Goal: Task Accomplishment & Management: Use online tool/utility

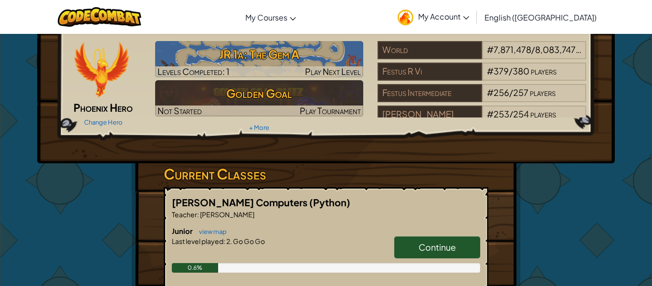
scroll to position [37, 0]
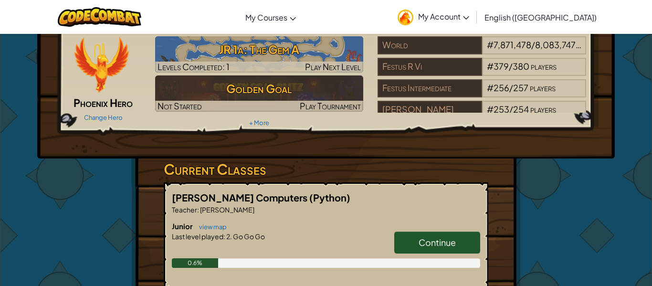
click at [413, 17] on img at bounding box center [406, 18] width 16 height 16
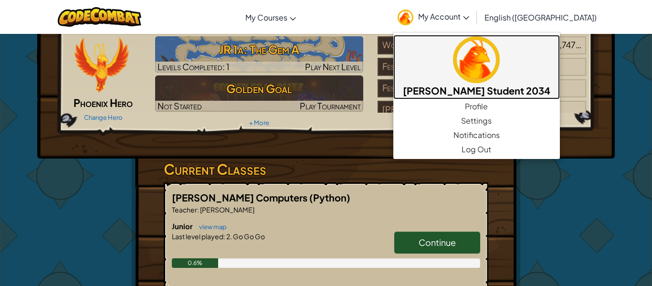
click at [500, 68] on img at bounding box center [476, 59] width 47 height 47
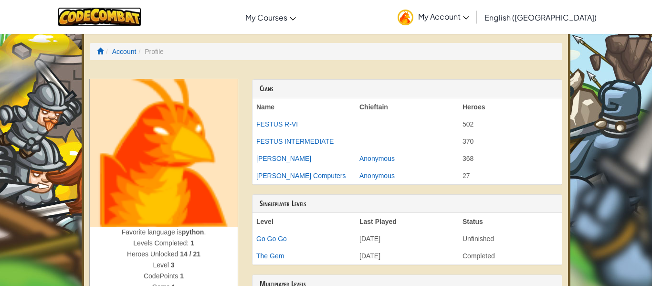
click at [134, 15] on img at bounding box center [100, 17] width 84 height 20
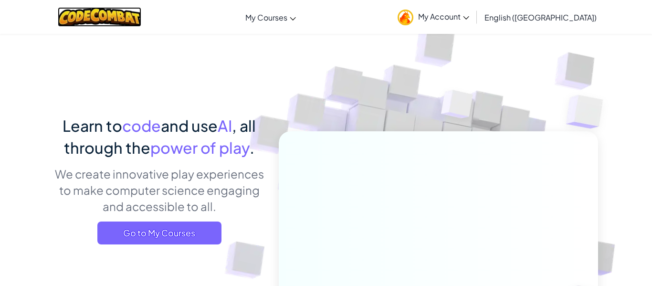
click at [133, 15] on img at bounding box center [100, 17] width 84 height 20
click at [468, 10] on link "My Account" at bounding box center [433, 17] width 81 height 30
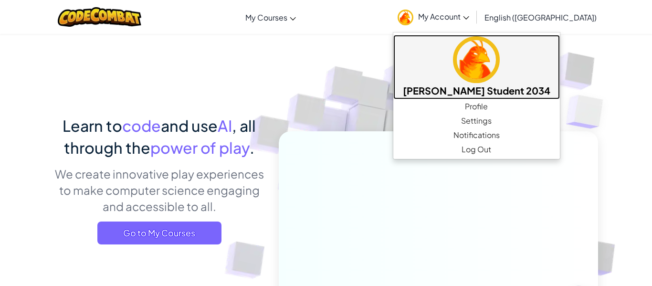
click at [547, 93] on h5 "[PERSON_NAME] Student 2034" at bounding box center [476, 90] width 147 height 15
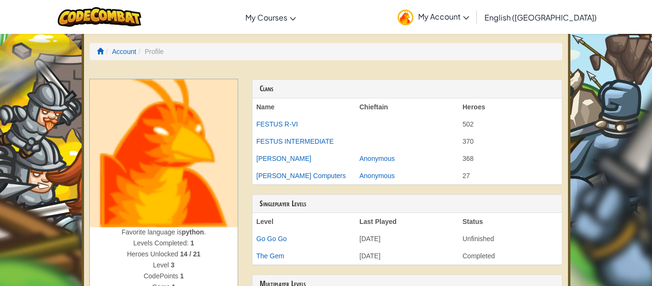
click at [522, 70] on div at bounding box center [326, 75] width 473 height 10
drag, startPoint x: 450, startPoint y: 84, endPoint x: 502, endPoint y: 107, distance: 57.5
click at [501, 107] on div "Clans Name Chieftain Heroes FESTUS R-VI 502 FESTUS INTERMEDIATE 370 [PERSON_NAM…" at bounding box center [407, 131] width 310 height 105
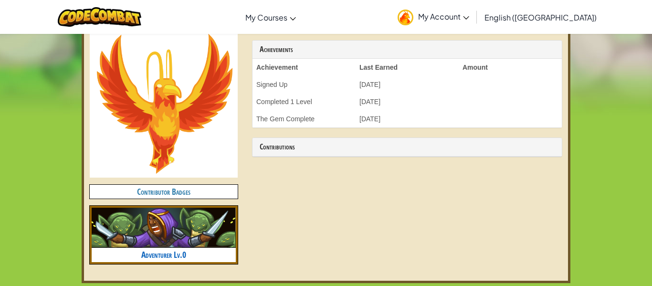
scroll to position [291, 0]
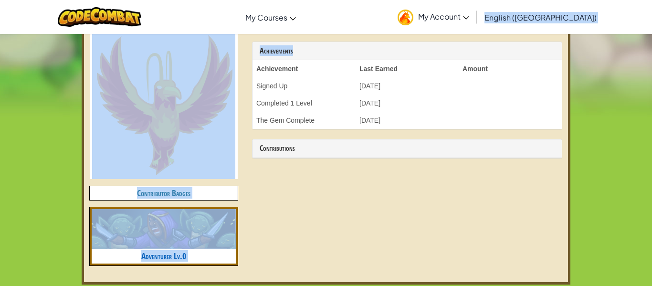
drag, startPoint x: 535, startPoint y: 15, endPoint x: 533, endPoint y: 20, distance: 5.4
click at [532, 35] on div "Toggle navigation My Courses CodeCombat Classroom Ozaria Classroom AI League Es…" at bounding box center [326, 250] width 652 height 1083
click at [469, 16] on icon at bounding box center [466, 17] width 6 height 3
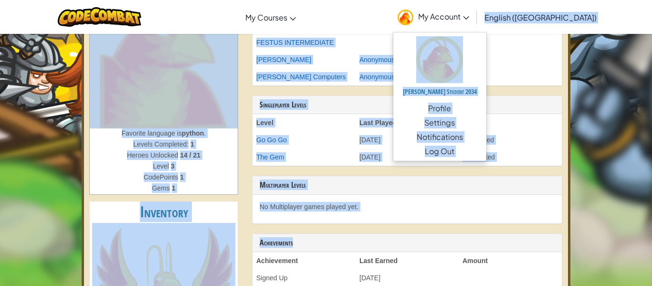
scroll to position [0, 0]
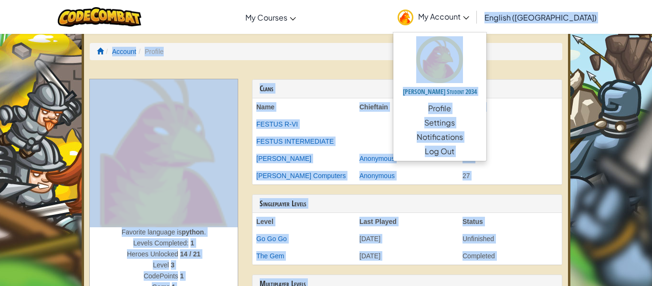
click at [105, 49] on li "Account" at bounding box center [120, 52] width 32 height 10
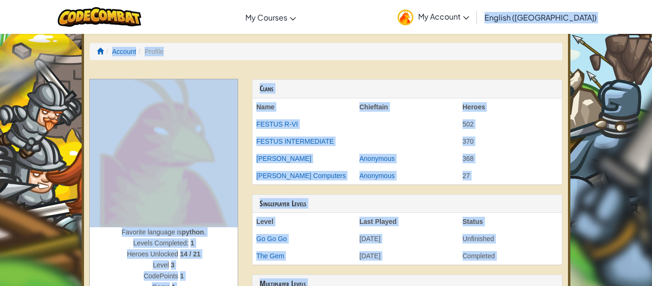
click at [104, 55] on li "Account" at bounding box center [120, 52] width 32 height 10
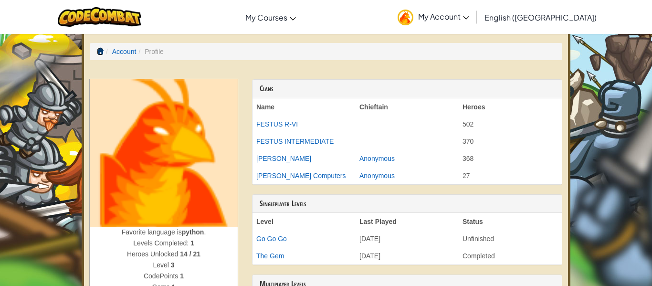
click at [101, 52] on span at bounding box center [100, 51] width 7 height 7
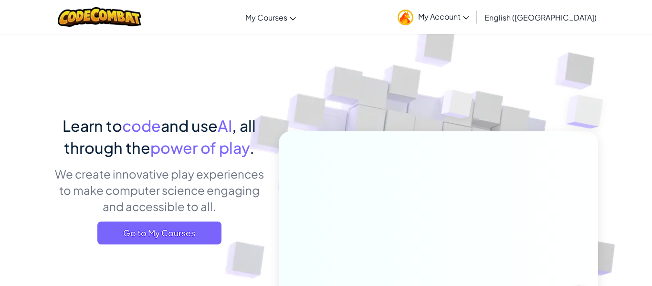
click at [469, 17] on span "My Account" at bounding box center [443, 16] width 51 height 10
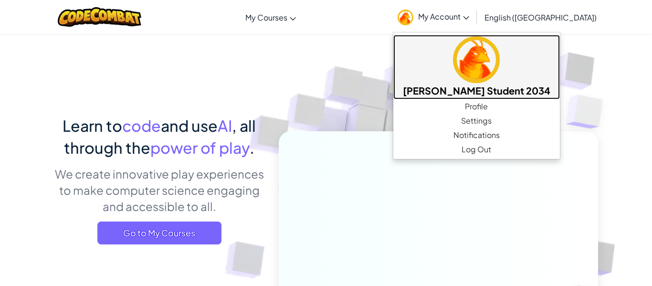
click at [500, 73] on link "[PERSON_NAME] Student 2034" at bounding box center [476, 67] width 167 height 64
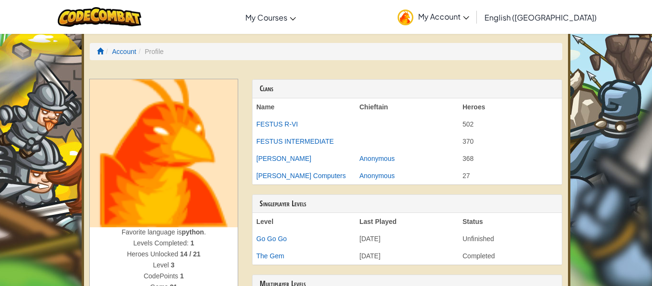
drag, startPoint x: 50, startPoint y: 242, endPoint x: 30, endPoint y: 308, distance: 69.8
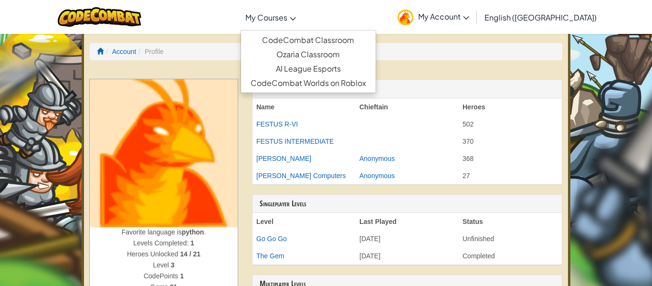
click at [287, 14] on span "My Courses" at bounding box center [266, 17] width 42 height 10
click at [287, 18] on span "My Courses" at bounding box center [266, 17] width 42 height 10
click at [301, 16] on link "My Courses" at bounding box center [271, 17] width 60 height 26
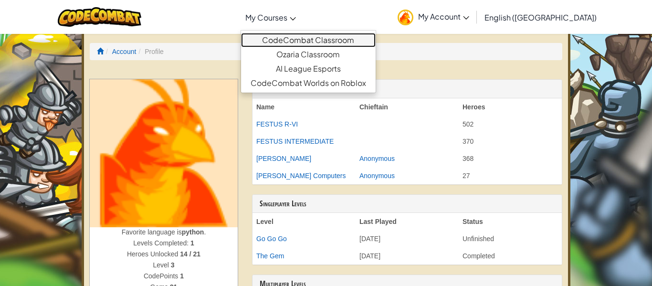
click at [329, 39] on link "CodeCombat Classroom" at bounding box center [308, 40] width 135 height 14
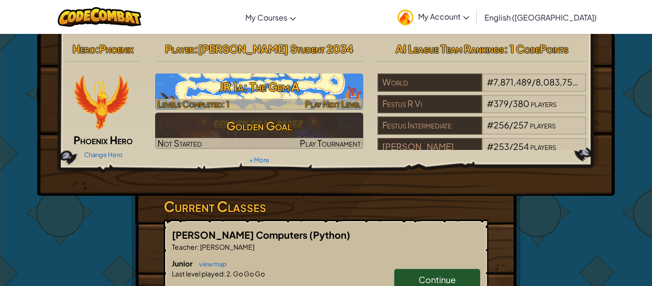
click at [253, 99] on div at bounding box center [259, 104] width 209 height 11
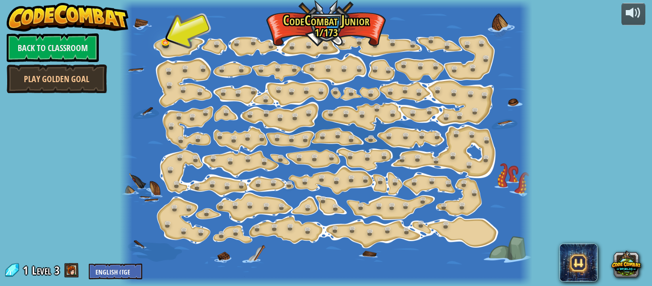
click at [205, 26] on div at bounding box center [326, 143] width 412 height 286
drag, startPoint x: 209, startPoint y: 22, endPoint x: 121, endPoint y: 66, distance: 98.2
click at [121, 66] on div "15. Step Change (Locked) Change step arguments. 11. Go Smart (Locked) Now we're…" at bounding box center [326, 143] width 412 height 286
drag, startPoint x: 191, startPoint y: 11, endPoint x: 126, endPoint y: 44, distance: 72.6
click at [126, 44] on div "15. Step Change (Locked) Change step arguments. 11. Go Smart (Locked) Now we're…" at bounding box center [326, 143] width 412 height 286
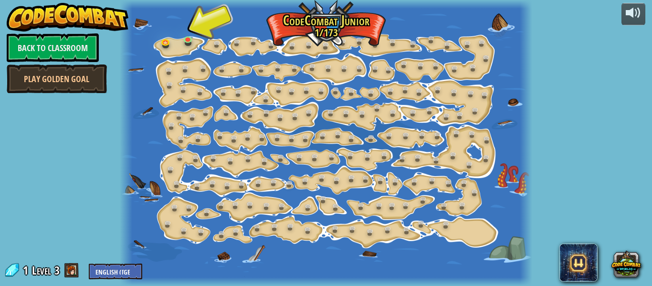
drag, startPoint x: 213, startPoint y: 24, endPoint x: 198, endPoint y: 36, distance: 19.1
click at [198, 36] on div at bounding box center [326, 143] width 412 height 286
drag, startPoint x: 189, startPoint y: 26, endPoint x: 84, endPoint y: 120, distance: 141.3
click at [84, 120] on div "powered by Back to Classroom Play Golden Goal 15. Step Change (Locked) Change s…" at bounding box center [326, 143] width 652 height 286
drag, startPoint x: 195, startPoint y: 26, endPoint x: 1, endPoint y: 110, distance: 211.4
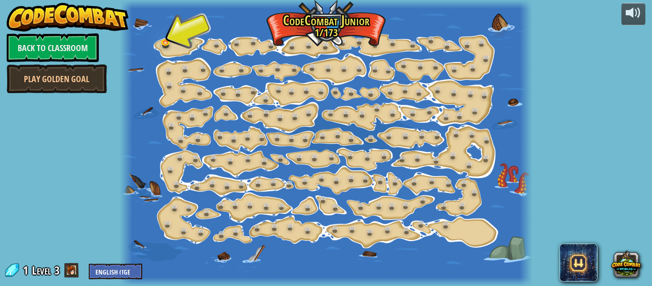
click at [1, 110] on div "powered by Back to Classroom Play Golden Goal 15. Step Change (Locked) Change s…" at bounding box center [326, 143] width 652 height 286
drag, startPoint x: 210, startPoint y: 15, endPoint x: 133, endPoint y: 44, distance: 82.0
click at [133, 44] on div at bounding box center [326, 143] width 412 height 286
drag, startPoint x: 217, startPoint y: 15, endPoint x: 69, endPoint y: 79, distance: 160.8
click at [69, 79] on div "powered by Back to Classroom Play Golden Goal 15. Step Change (Locked) Change s…" at bounding box center [326, 143] width 652 height 286
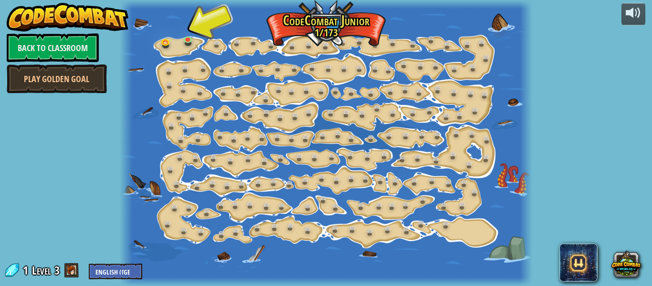
drag, startPoint x: 195, startPoint y: 28, endPoint x: 138, endPoint y: 66, distance: 68.4
click at [138, 66] on div at bounding box center [326, 143] width 412 height 286
drag, startPoint x: 205, startPoint y: 24, endPoint x: 0, endPoint y: 165, distance: 248.4
click at [0, 165] on div "powered by Back to Classroom Play Golden Goal 15. Step Change (Locked) Change s…" at bounding box center [326, 143] width 652 height 286
drag, startPoint x: 201, startPoint y: 25, endPoint x: 148, endPoint y: 56, distance: 61.6
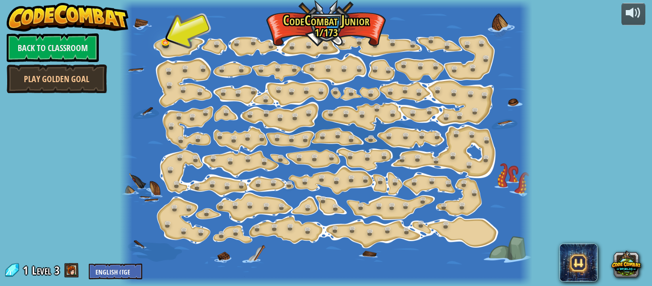
click at [148, 56] on div at bounding box center [326, 143] width 412 height 286
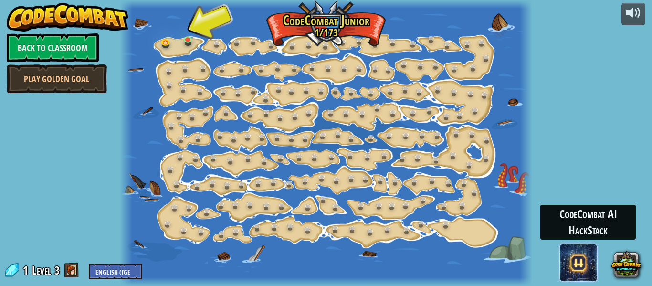
click at [586, 255] on span at bounding box center [578, 262] width 38 height 38
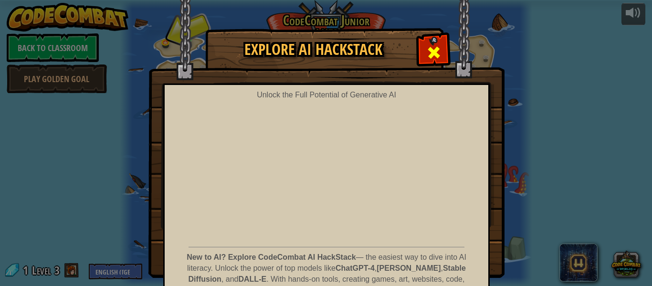
click at [434, 42] on div at bounding box center [434, 51] width 30 height 30
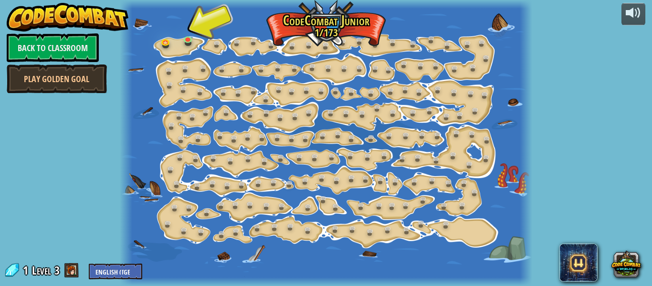
click at [208, 23] on div at bounding box center [326, 143] width 412 height 286
click at [187, 33] on link at bounding box center [189, 40] width 19 height 19
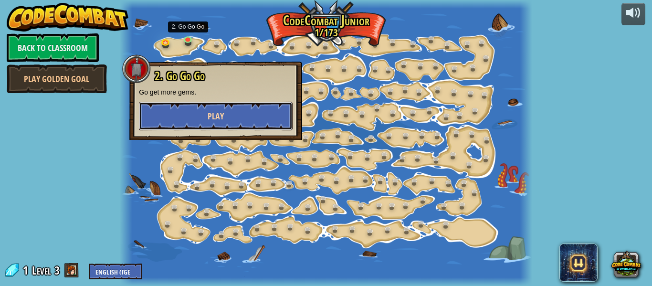
click at [205, 109] on button "Play" at bounding box center [216, 116] width 154 height 29
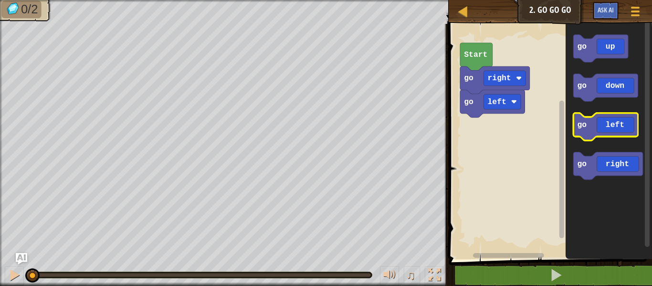
click at [598, 128] on icon "Blockly Workspace" at bounding box center [605, 126] width 64 height 27
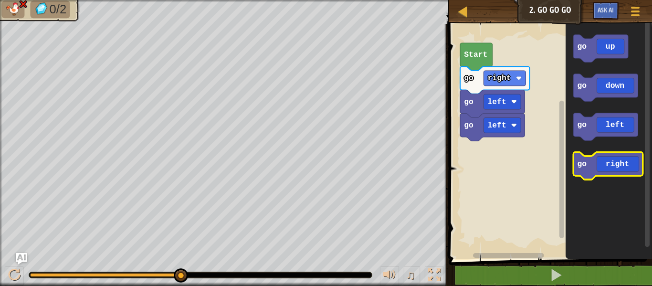
click at [598, 161] on icon "Blockly Workspace" at bounding box center [608, 165] width 70 height 27
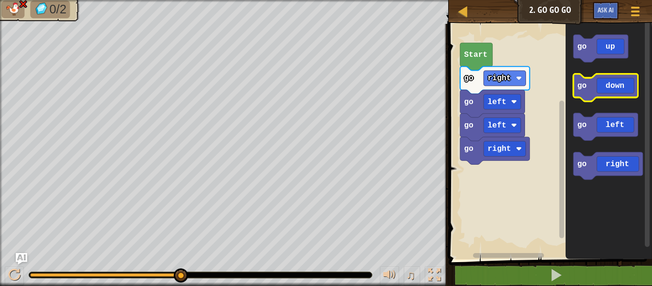
click at [588, 80] on icon "Blockly Workspace" at bounding box center [605, 87] width 64 height 27
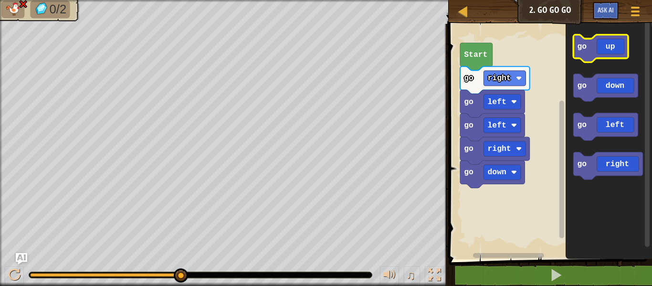
click at [592, 41] on icon "Blockly Workspace" at bounding box center [600, 48] width 55 height 27
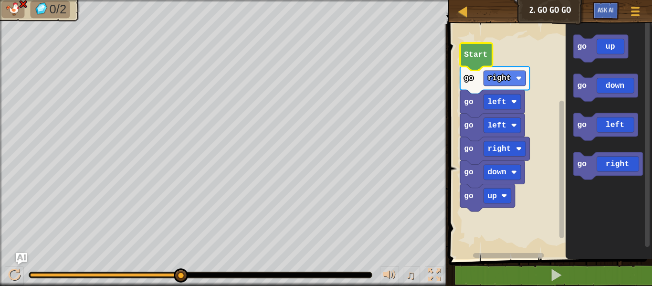
click at [474, 49] on icon "Blockly Workspace" at bounding box center [476, 56] width 32 height 27
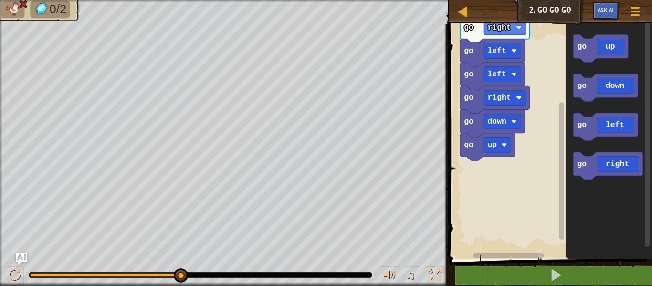
click at [560, 260] on div "1 2 3 go ( 'right' ) go ( 'left' ) הההההההההההההההההההההההההההההההההההההההההההה…" at bounding box center [549, 173] width 206 height 289
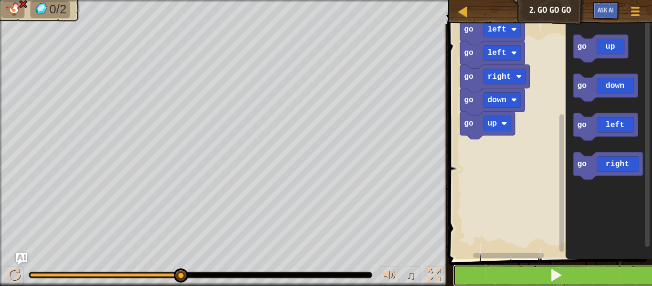
click at [557, 269] on span at bounding box center [555, 274] width 13 height 13
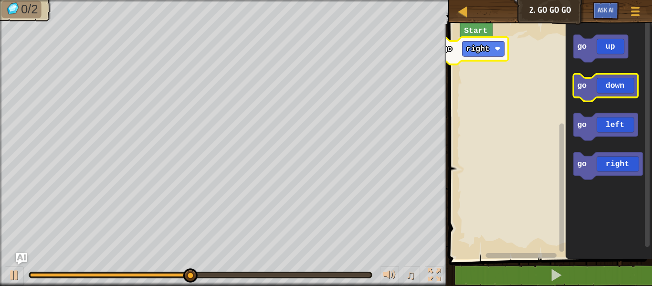
click at [614, 91] on icon "Blockly Workspace" at bounding box center [605, 87] width 64 height 27
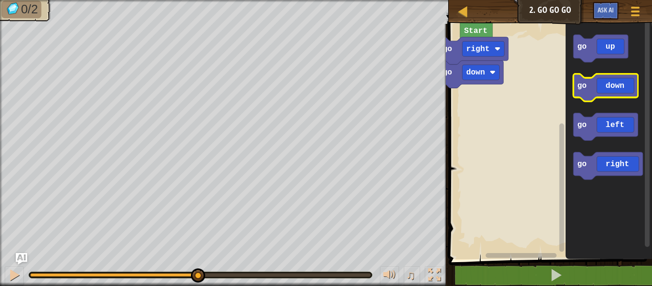
click at [614, 91] on icon "Blockly Workspace" at bounding box center [605, 87] width 64 height 27
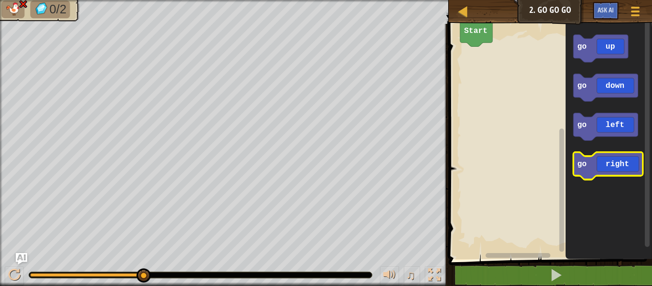
click at [600, 158] on icon "Blockly Workspace" at bounding box center [608, 165] width 70 height 27
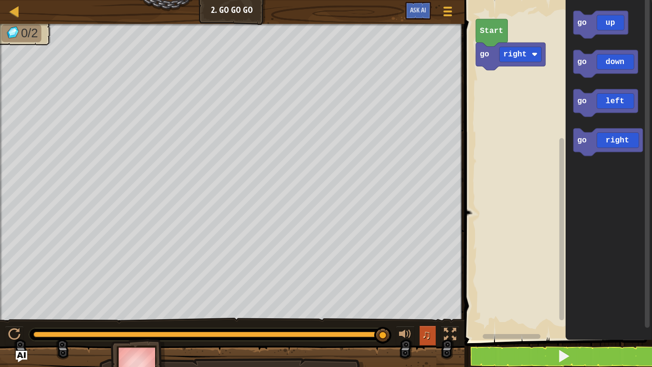
click at [423, 285] on span "♫" at bounding box center [426, 334] width 10 height 14
click at [402, 285] on div at bounding box center [405, 334] width 12 height 12
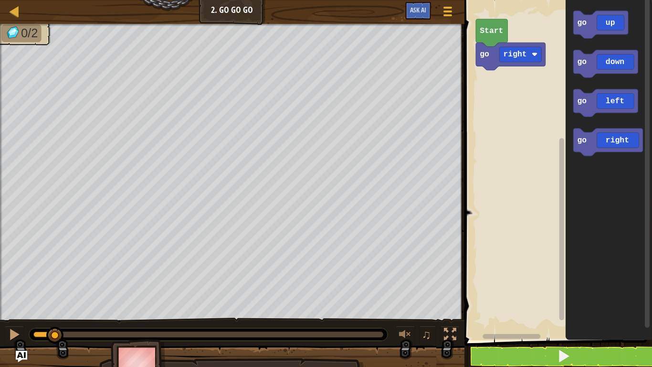
drag, startPoint x: 383, startPoint y: 333, endPoint x: 56, endPoint y: 345, distance: 327.2
click at [56, 285] on div "0/2 ♫ Phoenix" at bounding box center [326, 204] width 652 height 360
click at [407, 285] on button at bounding box center [405, 336] width 19 height 20
click at [482, 29] on text "Start" at bounding box center [491, 30] width 23 height 9
click at [16, 285] on div at bounding box center [14, 334] width 12 height 12
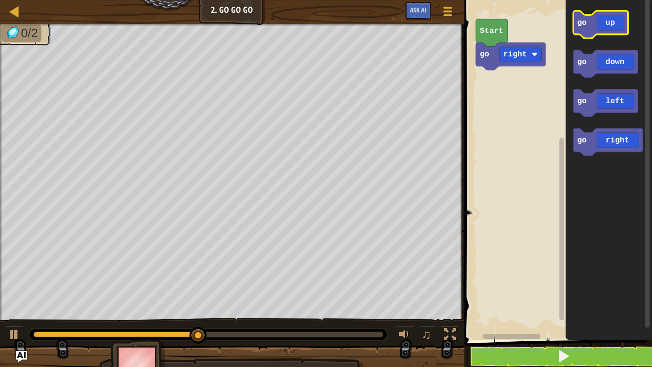
click at [597, 26] on icon "Blockly Workspace" at bounding box center [600, 24] width 55 height 27
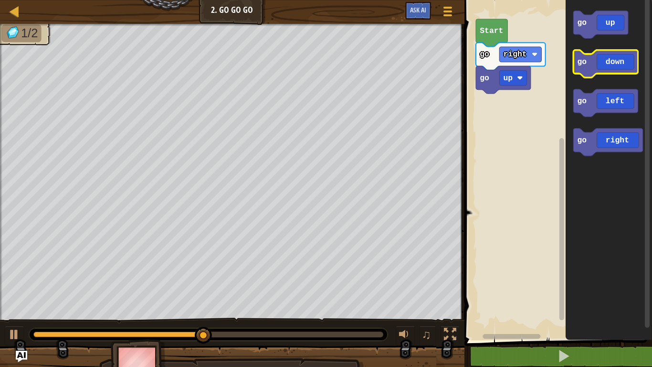
click at [607, 67] on icon "Blockly Workspace" at bounding box center [605, 63] width 64 height 27
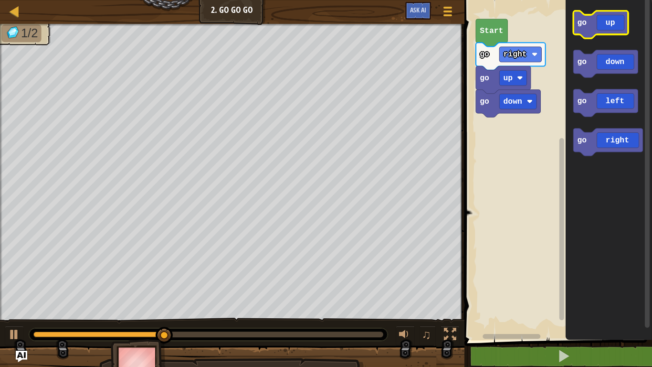
click at [595, 32] on icon "Blockly Workspace" at bounding box center [600, 24] width 55 height 27
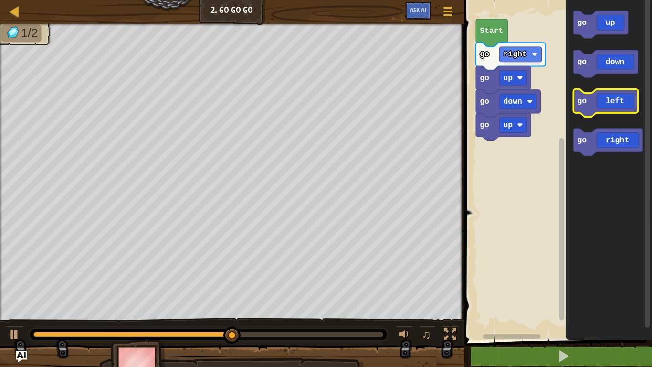
click at [628, 98] on icon "Blockly Workspace" at bounding box center [605, 102] width 64 height 27
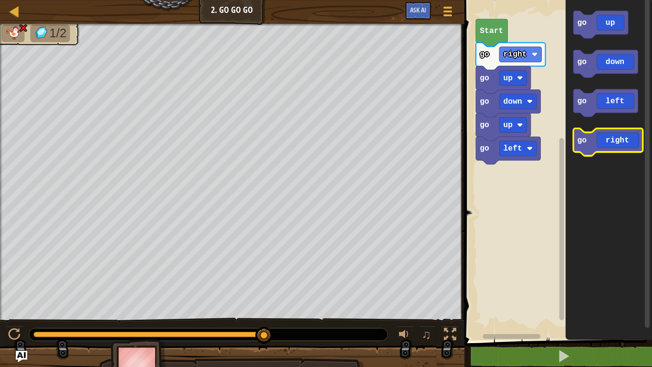
click at [606, 141] on icon "Blockly Workspace" at bounding box center [608, 141] width 70 height 27
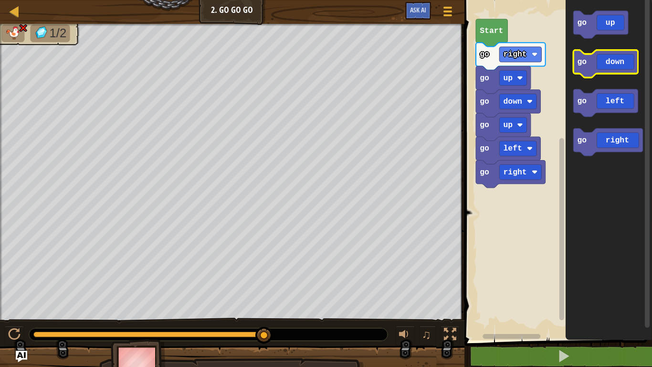
click at [603, 65] on icon "Blockly Workspace" at bounding box center [605, 63] width 64 height 27
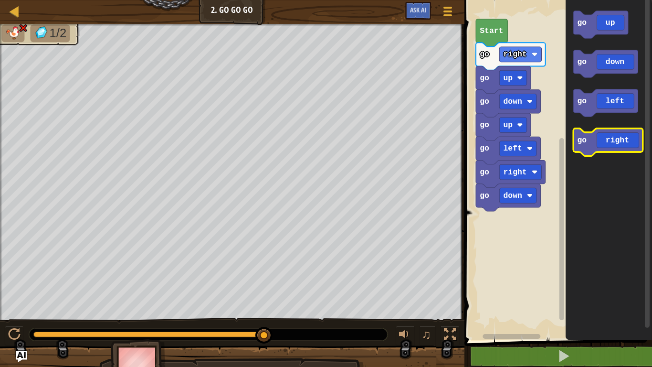
click at [599, 140] on icon "Blockly Workspace" at bounding box center [608, 141] width 70 height 27
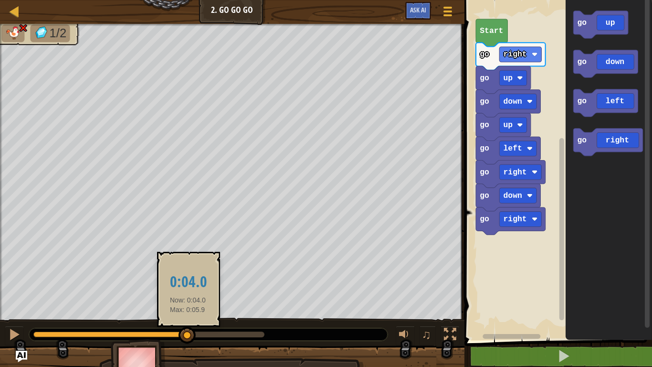
drag, startPoint x: 261, startPoint y: 334, endPoint x: 188, endPoint y: 328, distance: 72.8
click at [188, 285] on div at bounding box center [187, 334] width 17 height 17
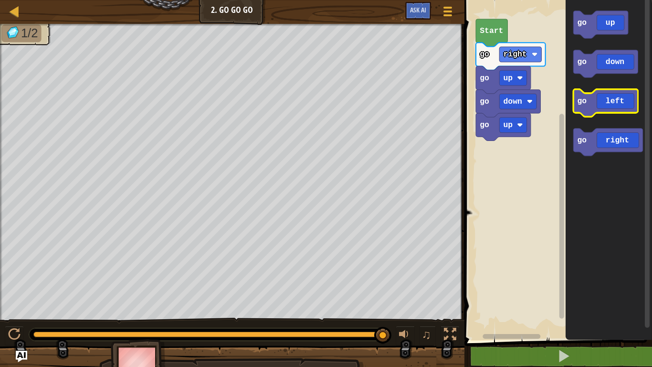
click at [579, 110] on icon "Blockly Workspace" at bounding box center [605, 102] width 64 height 27
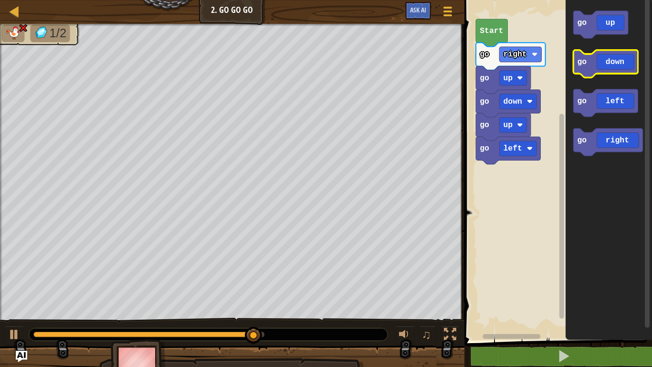
click at [592, 63] on icon "Blockly Workspace" at bounding box center [605, 63] width 64 height 27
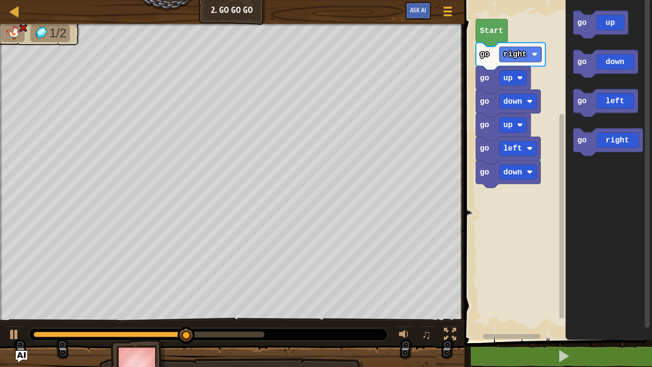
click at [587, 4] on icon "Blockly Workspace" at bounding box center [609, 167] width 86 height 345
click at [594, 21] on icon "Blockly Workspace" at bounding box center [600, 24] width 55 height 27
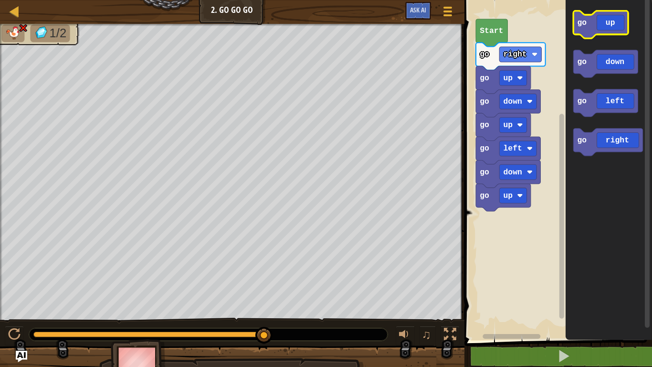
click at [592, 25] on icon "Blockly Workspace" at bounding box center [600, 24] width 55 height 27
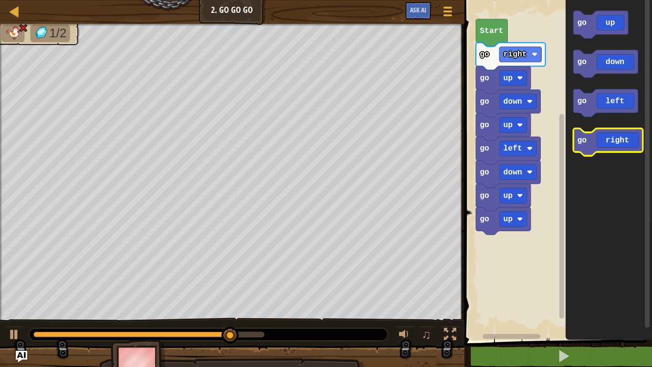
click at [596, 130] on icon "Blockly Workspace" at bounding box center [608, 141] width 70 height 27
click at [580, 138] on text "go" at bounding box center [582, 140] width 10 height 9
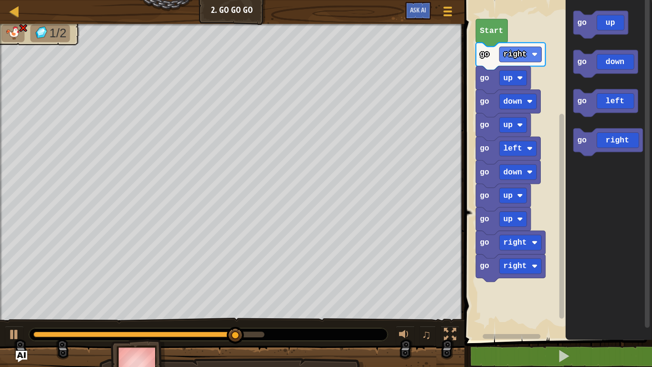
click at [488, 22] on icon "Blockly Workspace" at bounding box center [492, 32] width 32 height 27
click at [487, 28] on text "Start" at bounding box center [491, 30] width 23 height 9
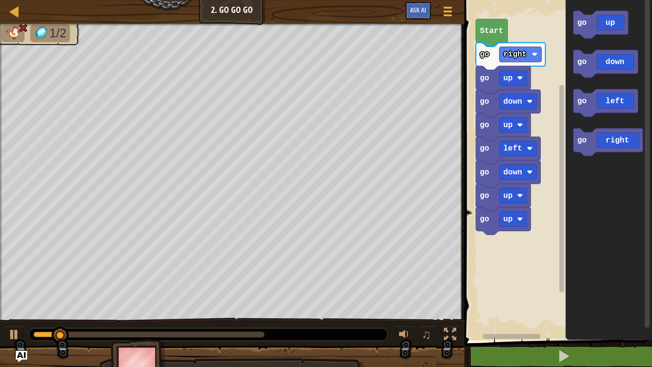
click at [562, 220] on div "Map Junior 2. Go Go Go Game Menu Ask AI 1 ההההההההההההההההההההההההההההההההההההה…" at bounding box center [326, 183] width 652 height 367
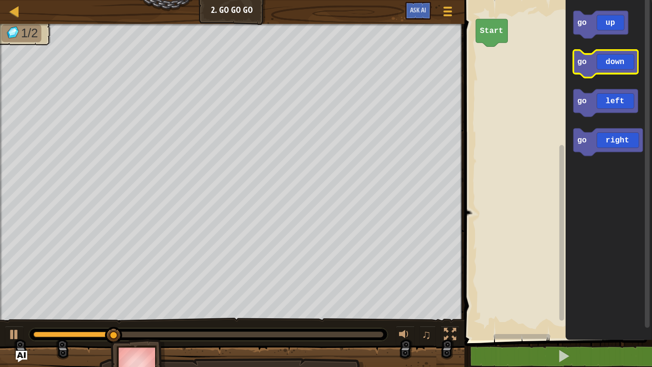
click at [610, 71] on icon "Blockly Workspace" at bounding box center [605, 63] width 64 height 27
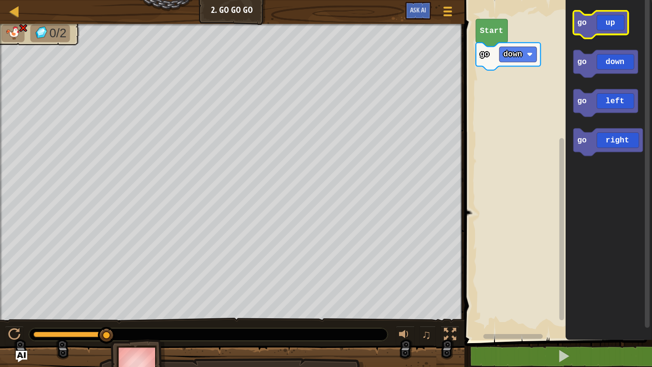
click at [602, 30] on icon "Blockly Workspace" at bounding box center [600, 24] width 55 height 27
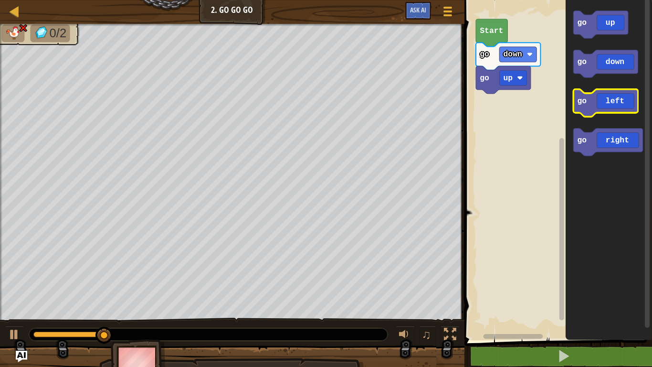
click at [613, 102] on icon "Blockly Workspace" at bounding box center [605, 102] width 64 height 27
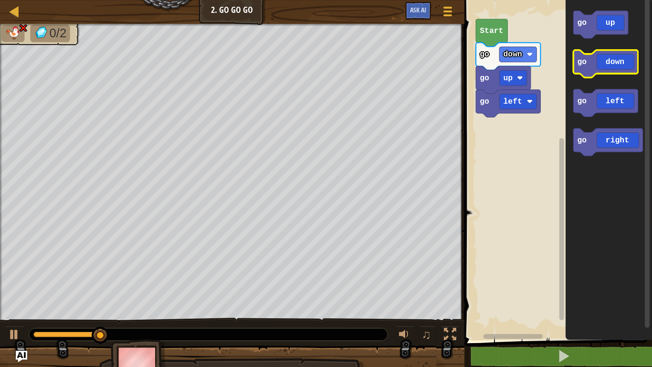
click at [591, 65] on icon "Blockly Workspace" at bounding box center [605, 63] width 64 height 27
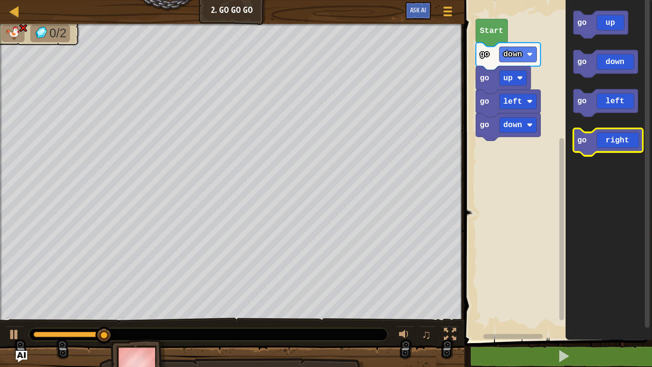
click at [611, 133] on icon "Blockly Workspace" at bounding box center [608, 141] width 70 height 27
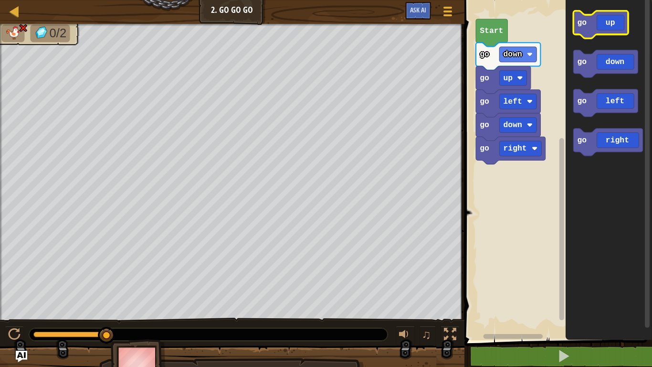
click at [594, 20] on icon "Blockly Workspace" at bounding box center [600, 24] width 55 height 27
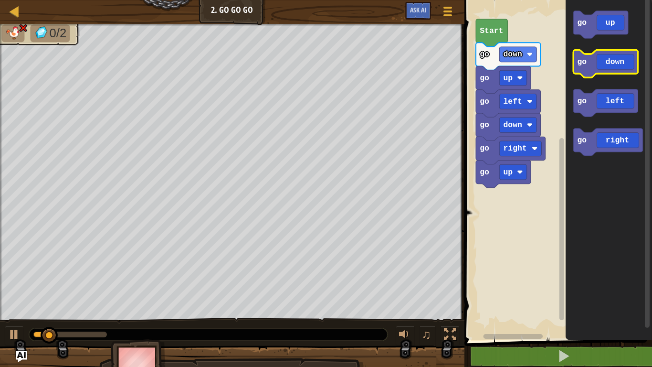
click at [605, 60] on icon "Blockly Workspace" at bounding box center [605, 63] width 64 height 27
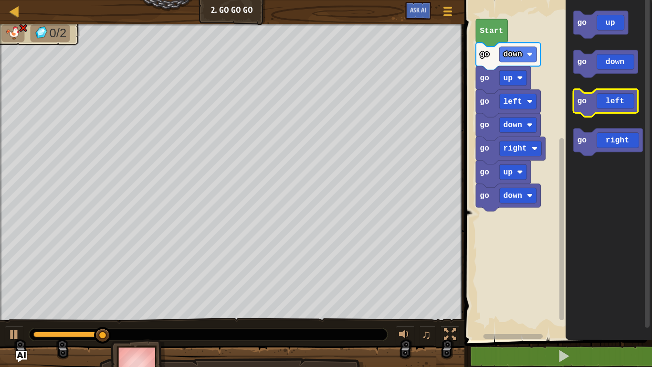
click at [594, 113] on icon "Blockly Workspace" at bounding box center [605, 102] width 64 height 27
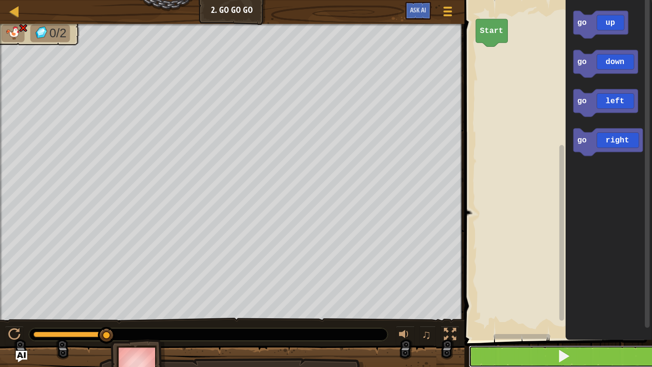
click at [585, 285] on button at bounding box center [564, 356] width 190 height 22
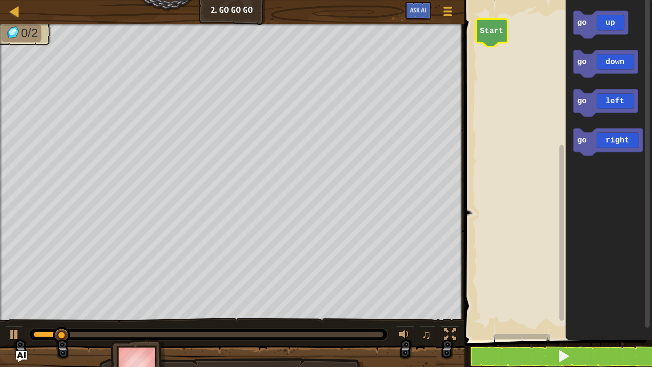
click at [504, 37] on icon "Blockly Workspace" at bounding box center [492, 32] width 32 height 27
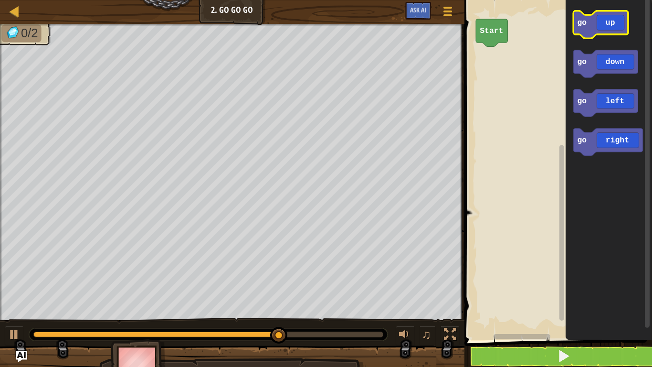
click at [574, 18] on icon "Blockly Workspace" at bounding box center [600, 24] width 55 height 27
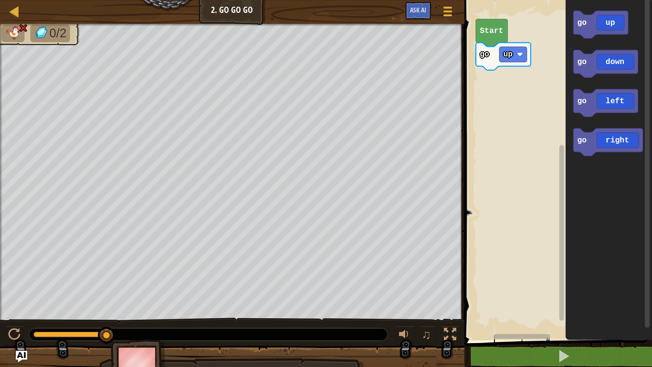
click at [485, 55] on text "go" at bounding box center [485, 54] width 10 height 9
click at [520, 83] on div "Start go up go up go down go left go right go down" at bounding box center [557, 167] width 190 height 345
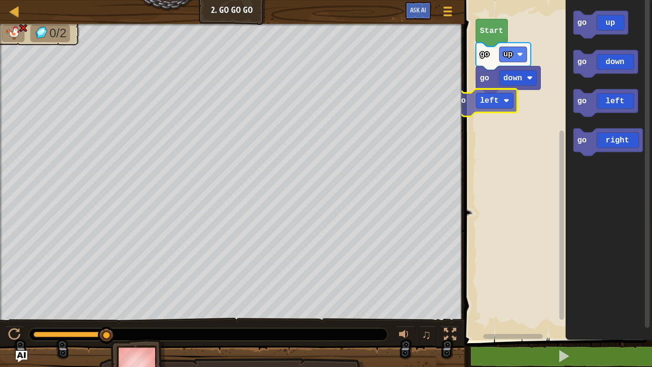
click at [481, 110] on div "Start go up go down go left go up go down go left go right go left" at bounding box center [557, 167] width 190 height 345
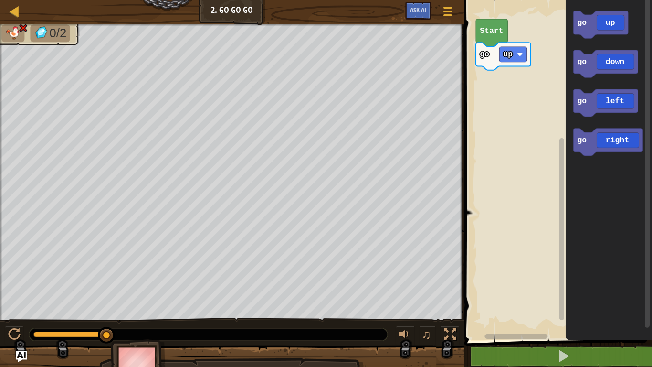
click at [23, 32] on li at bounding box center [12, 33] width 23 height 18
click at [11, 7] on div at bounding box center [15, 11] width 12 height 12
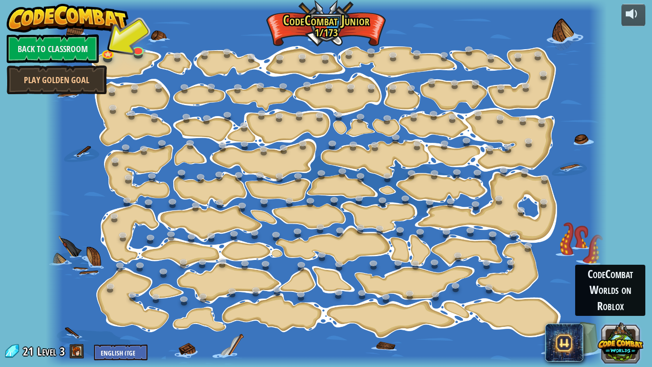
click at [613, 285] on button at bounding box center [621, 342] width 46 height 46
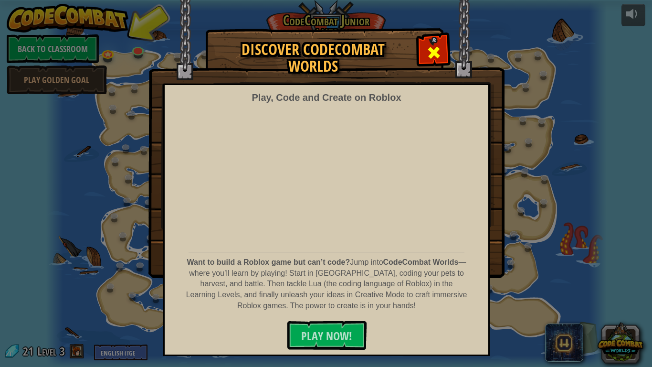
click at [431, 41] on div at bounding box center [434, 51] width 30 height 30
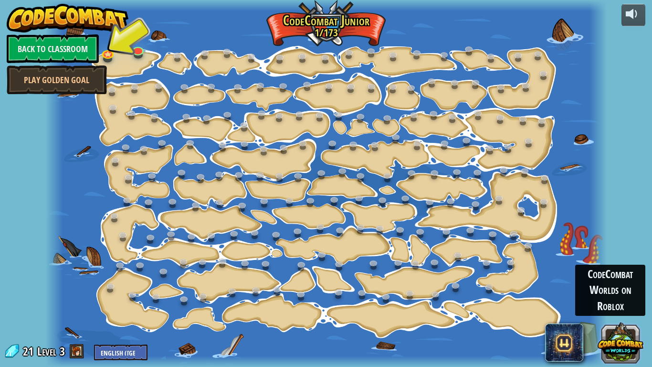
click at [621, 285] on button at bounding box center [621, 342] width 46 height 46
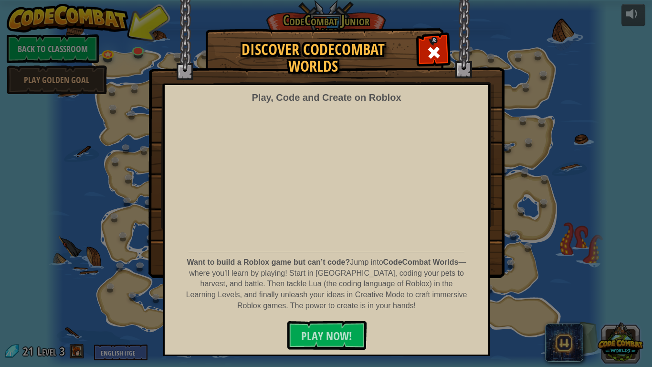
click at [621, 285] on div "Discover CodeCombat Worlds Play, Code and Create on Roblox Want to build a Robl…" at bounding box center [326, 183] width 652 height 367
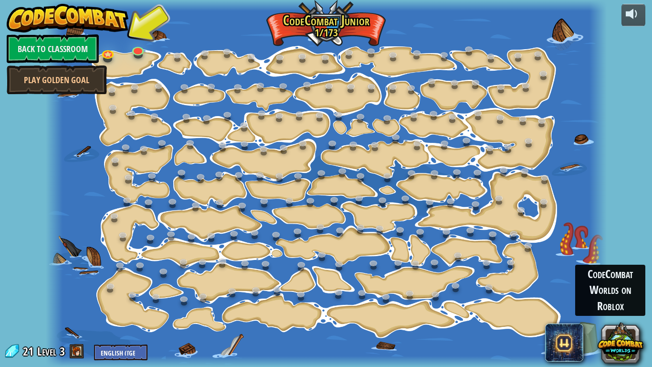
click at [602, 285] on div "CodeCombat Worlds on Roblox" at bounding box center [610, 289] width 70 height 51
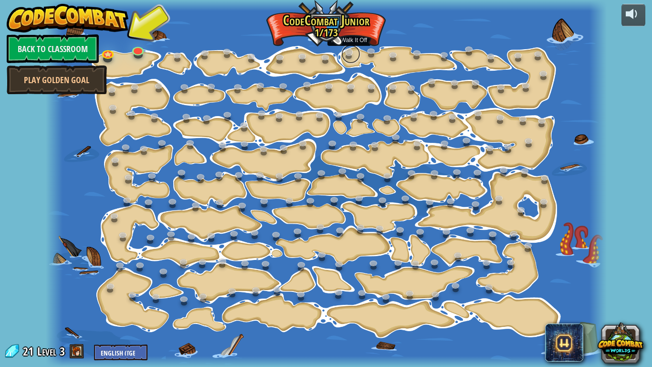
click at [356, 55] on link at bounding box center [350, 53] width 19 height 19
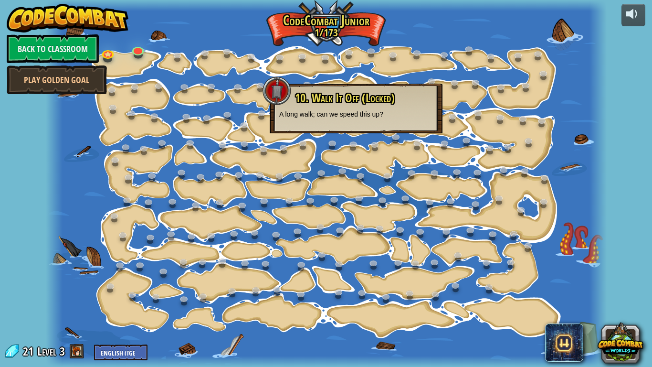
click at [281, 90] on div at bounding box center [277, 90] width 29 height 29
click at [315, 208] on div at bounding box center [326, 183] width 561 height 367
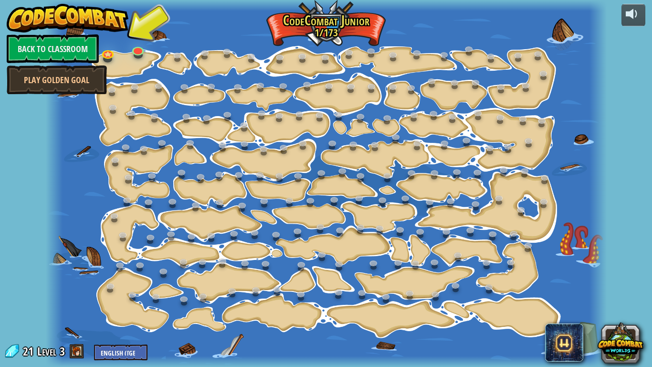
click at [315, 210] on div at bounding box center [326, 183] width 561 height 367
click at [265, 191] on div at bounding box center [326, 183] width 561 height 367
click at [121, 113] on link at bounding box center [114, 108] width 19 height 19
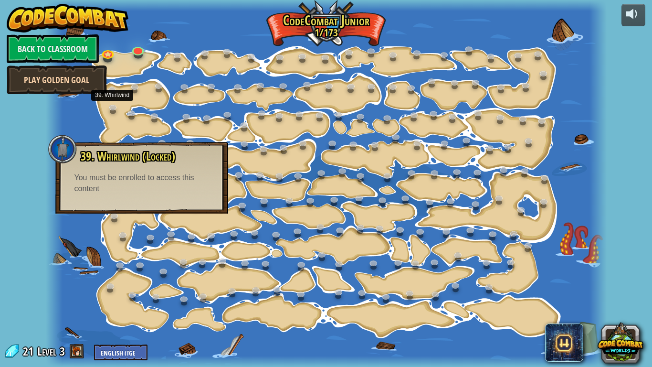
click at [51, 73] on link "Play Golden Goal" at bounding box center [57, 79] width 100 height 29
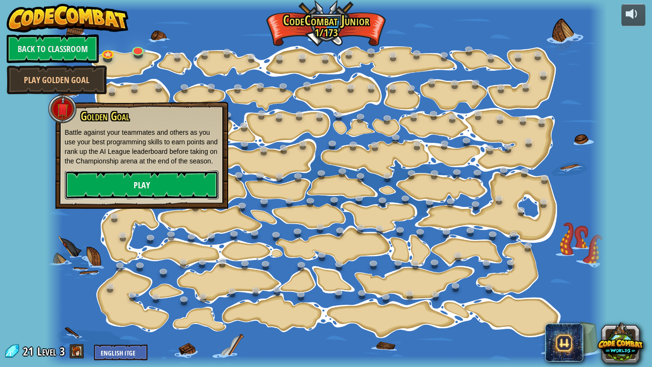
click at [145, 199] on link "Play" at bounding box center [142, 184] width 154 height 29
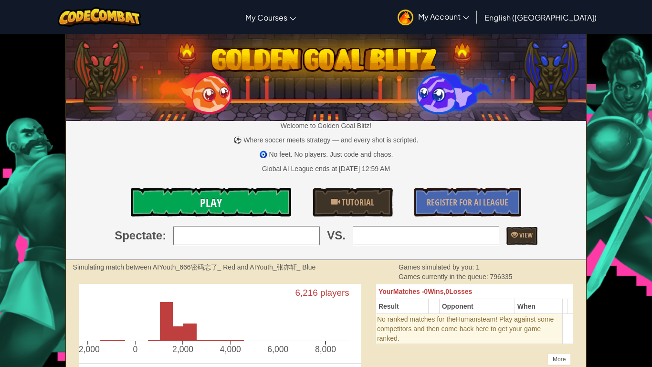
click at [189, 199] on link "Play" at bounding box center [211, 202] width 160 height 29
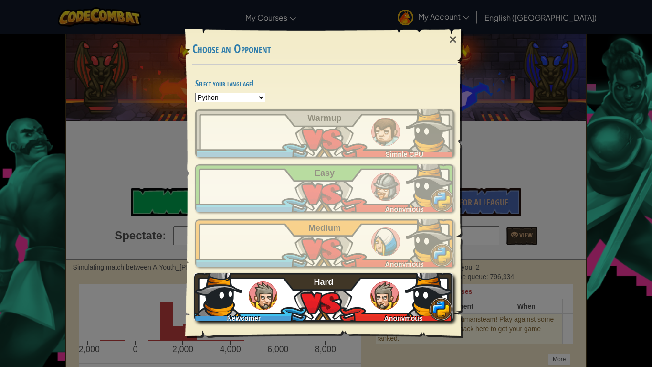
click at [371, 285] on div "Newcomer Anonymous Hard" at bounding box center [323, 297] width 259 height 48
